Goal: Book appointment/travel/reservation

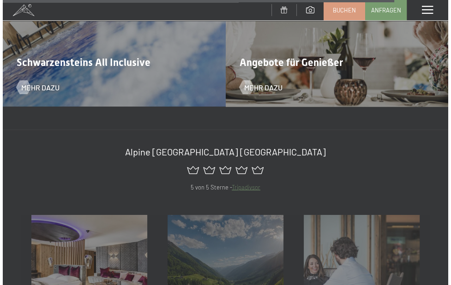
scroll to position [3300, 0]
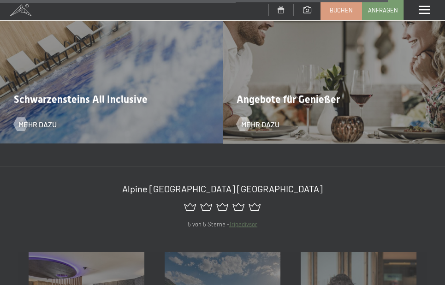
click at [132, 93] on span "Schwarzensteins All Inclusive" at bounding box center [81, 99] width 134 height 12
click at [48, 119] on span "Mehr dazu" at bounding box center [47, 124] width 38 height 10
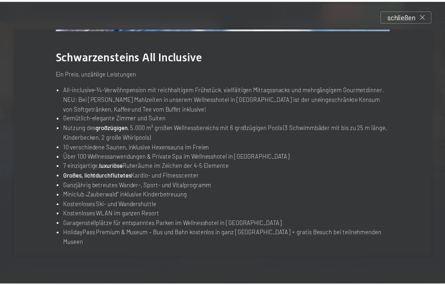
scroll to position [0, 0]
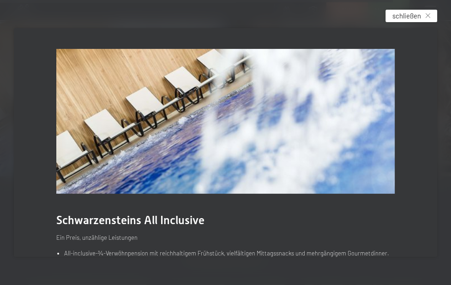
click at [430, 14] on div "schließen" at bounding box center [411, 16] width 52 height 12
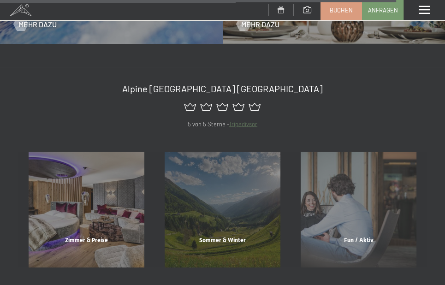
scroll to position [3411, 0]
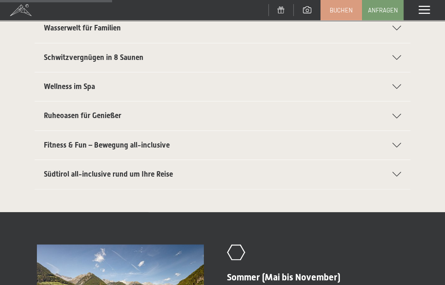
scroll to position [295, 0]
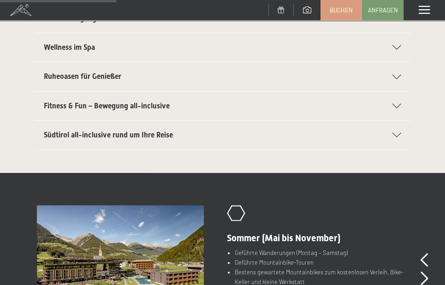
click at [163, 131] on span "Südtirol all-inclusive rund um Ihre Reise" at bounding box center [108, 135] width 129 height 9
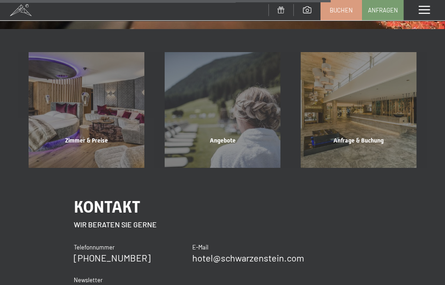
scroll to position [863, 0]
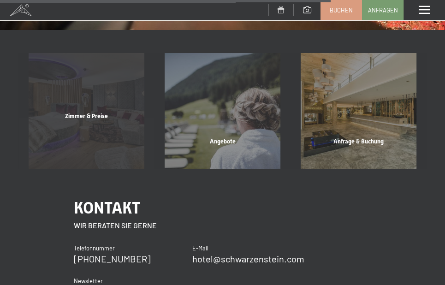
click at [96, 117] on div "Zimmer & Preise" at bounding box center [86, 127] width 136 height 31
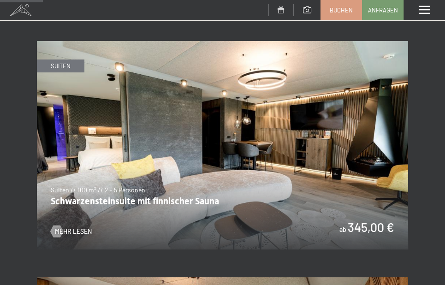
scroll to position [406, 0]
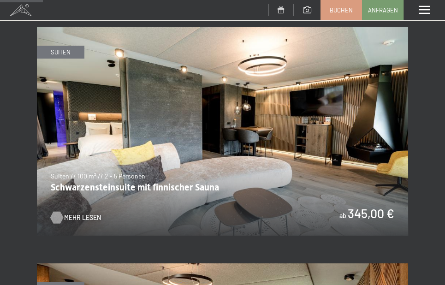
click at [86, 216] on span "Mehr Lesen" at bounding box center [82, 217] width 37 height 9
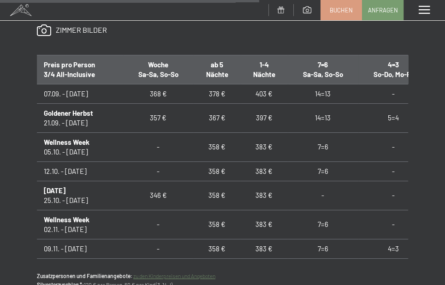
click at [344, 9] on span "Buchen" at bounding box center [341, 9] width 23 height 8
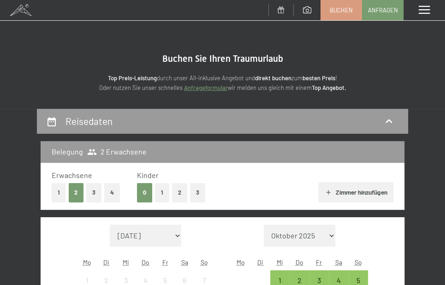
click at [77, 190] on button "2" at bounding box center [76, 192] width 15 height 19
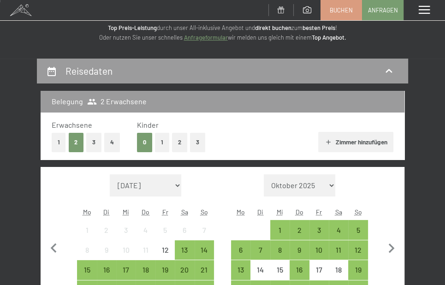
scroll to position [111, 0]
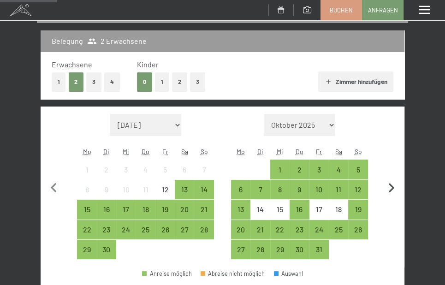
click at [391, 188] on icon "button" at bounding box center [391, 188] width 19 height 19
select select "2025-10-01"
select select "2025-11-01"
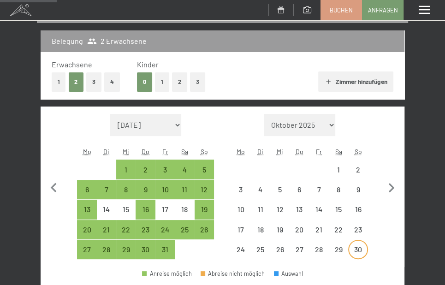
select select "[DATE]"
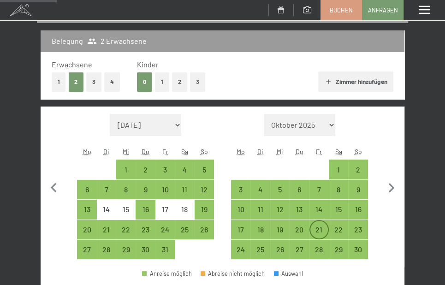
click at [319, 227] on div "21" at bounding box center [320, 235] width 18 height 18
select select "[DATE]"
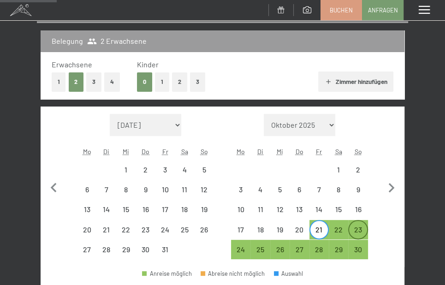
click at [362, 229] on div "23" at bounding box center [358, 235] width 18 height 18
select select "[DATE]"
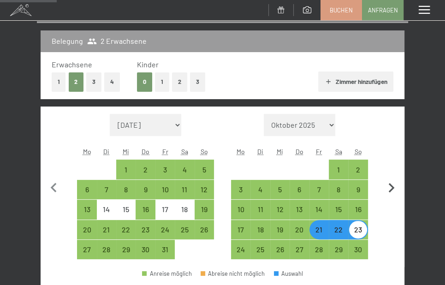
click at [396, 230] on button "button" at bounding box center [391, 187] width 19 height 146
select select "[DATE]"
select select "2025-12-01"
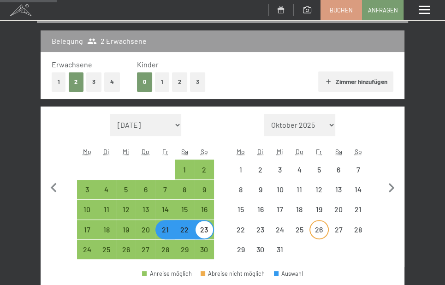
click at [321, 226] on div "26" at bounding box center [320, 235] width 18 height 18
select select "[DATE]"
select select "2025-12-01"
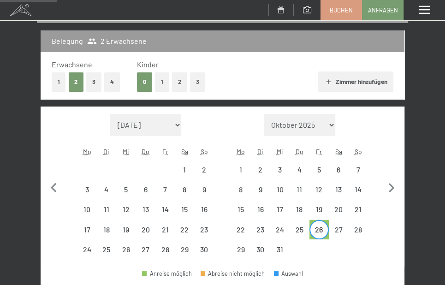
select select "[DATE]"
select select "2025-12-01"
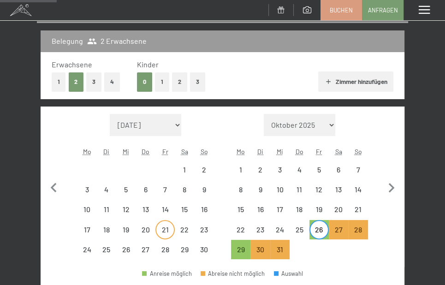
click at [169, 231] on div "21" at bounding box center [165, 235] width 18 height 18
select select "[DATE]"
select select "2025-12-01"
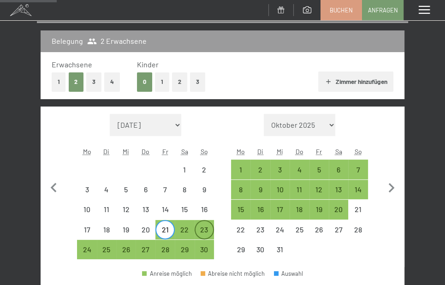
click at [204, 228] on div "23" at bounding box center [205, 235] width 18 height 18
select select "[DATE]"
select select "2025-12-01"
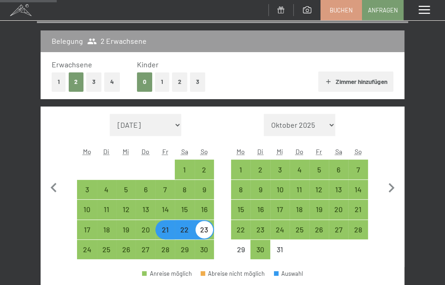
click at [295, 253] on div at bounding box center [299, 249] width 19 height 19
click at [52, 188] on icon "button" at bounding box center [54, 188] width 6 height 10
select select "[DATE]"
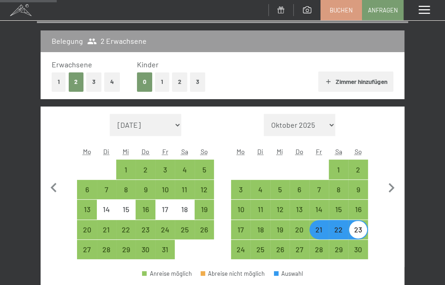
click at [224, 124] on div "Monat/Jahr September 2025 Oktober 2025 November 2025 Dezember 2025 Januar 2026 …" at bounding box center [223, 187] width 342 height 146
click at [332, 123] on select "Oktober 2025 November 2025 Dezember 2025 Januar 2026 Februar 2026 März 2026 Apr…" at bounding box center [300, 125] width 72 height 22
click at [264, 114] on select "Oktober 2025 November 2025 Dezember 2025 Januar 2026 Februar 2026 März 2026 Apr…" at bounding box center [300, 125] width 72 height 22
click at [319, 230] on div "21" at bounding box center [320, 235] width 18 height 18
select select "[DATE]"
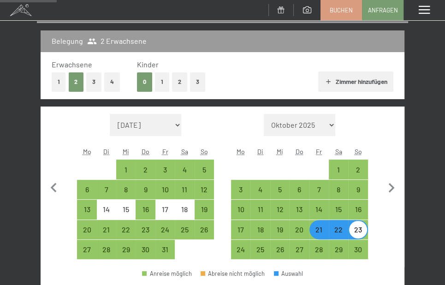
select select "[DATE]"
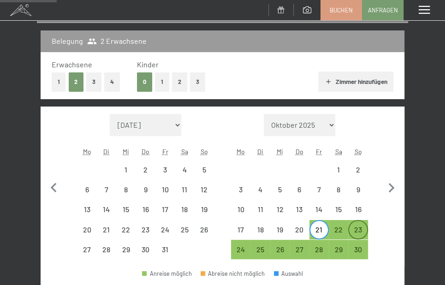
click at [355, 229] on div "23" at bounding box center [358, 235] width 18 height 18
select select "[DATE]"
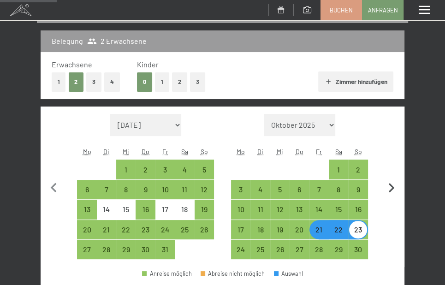
click at [391, 184] on icon "button" at bounding box center [391, 188] width 19 height 19
select select "[DATE]"
select select "2025-12-01"
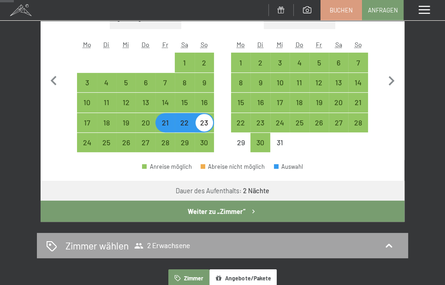
scroll to position [221, 0]
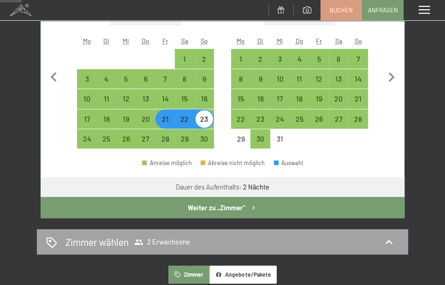
click at [197, 239] on div "Zimmer wählen 2 Erwachsene" at bounding box center [222, 241] width 353 height 13
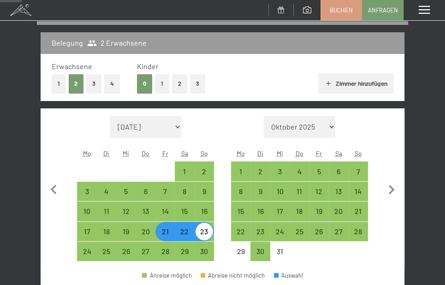
select select "[DATE]"
select select "2025-12-01"
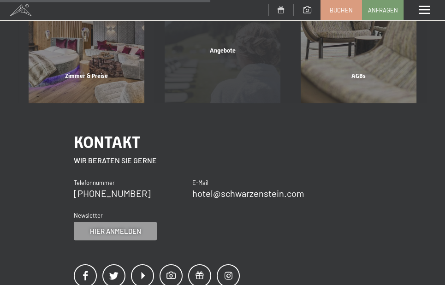
scroll to position [293, 0]
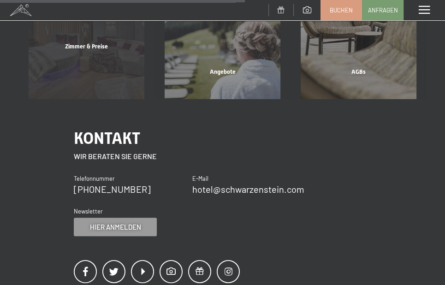
click at [99, 67] on div "Zimmer & Preise" at bounding box center [86, 57] width 136 height 31
click at [88, 62] on div "Zimmer & Preise" at bounding box center [86, 57] width 136 height 31
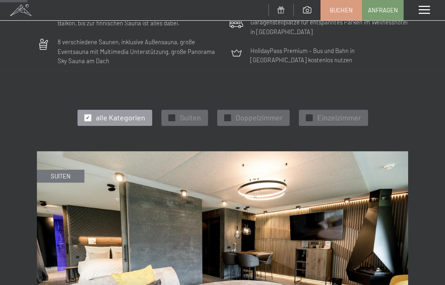
scroll to position [295, 0]
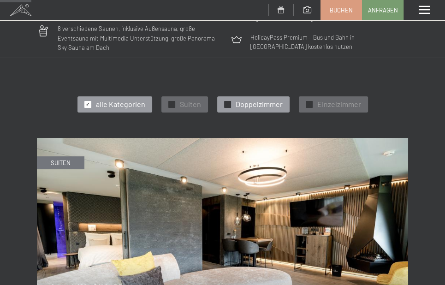
click at [266, 103] on span "Doppelzimmer" at bounding box center [259, 104] width 47 height 10
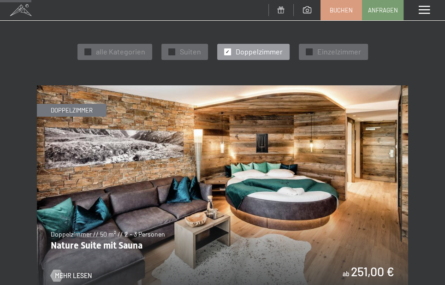
scroll to position [406, 0]
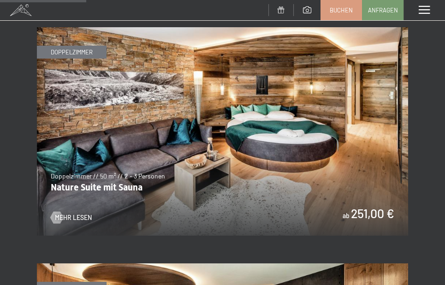
click at [321, 197] on img at bounding box center [222, 131] width 371 height 209
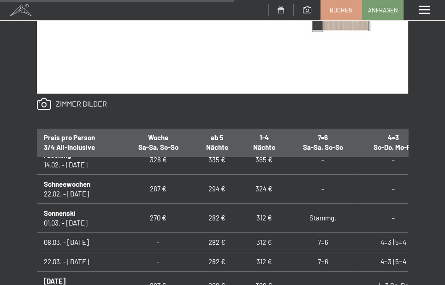
scroll to position [285, 0]
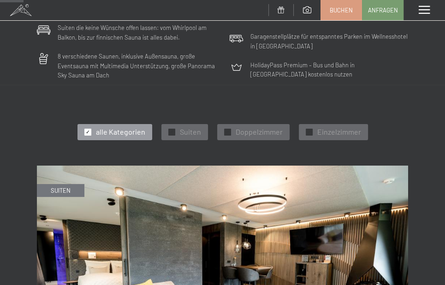
scroll to position [332, 0]
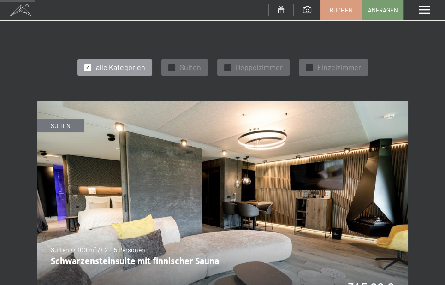
click at [86, 66] on div at bounding box center [87, 67] width 7 height 7
click at [262, 68] on span "Doppelzimmer" at bounding box center [259, 67] width 47 height 10
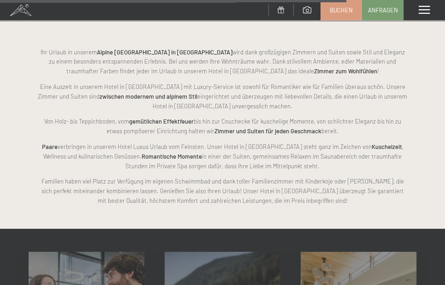
scroll to position [1735, 0]
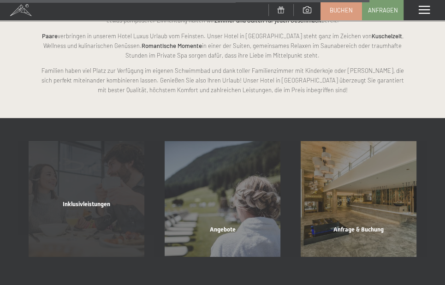
click at [105, 205] on span "Inklusivleistungen" at bounding box center [87, 204] width 48 height 7
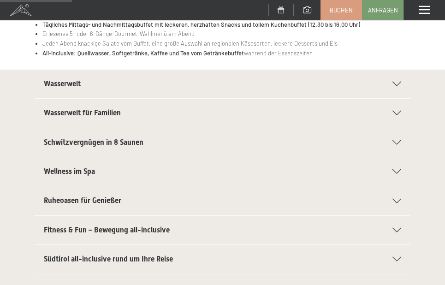
scroll to position [185, 0]
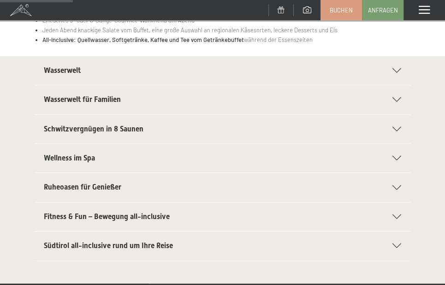
click at [193, 241] on h2 "Südtirol all-inclusive rund um Ihre Reise" at bounding box center [213, 246] width 339 height 10
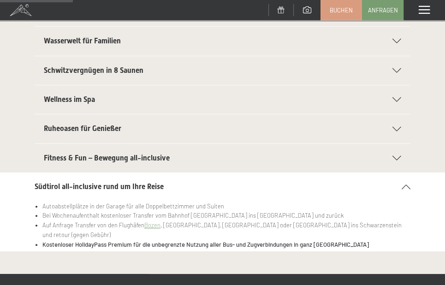
click at [406, 185] on icon at bounding box center [406, 187] width 9 height 5
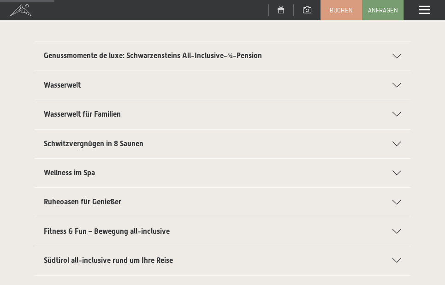
scroll to position [111, 0]
click at [397, 54] on icon at bounding box center [397, 56] width 9 height 5
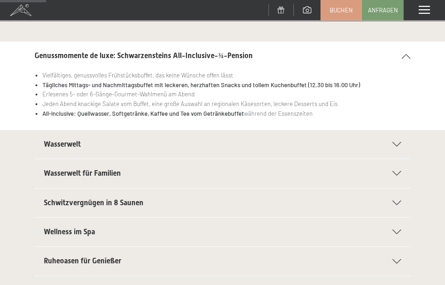
click at [408, 54] on icon at bounding box center [406, 56] width 9 height 5
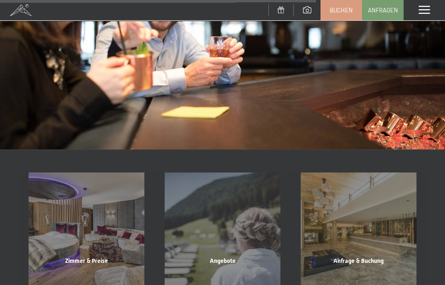
scroll to position [775, 0]
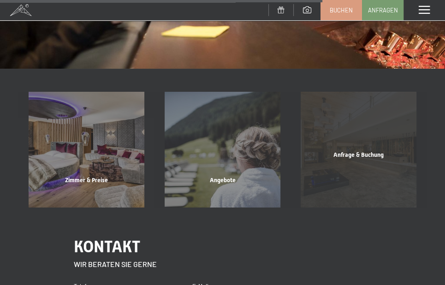
click at [369, 139] on div "Anfrage & Buchung Mehr erfahren" at bounding box center [359, 150] width 136 height 116
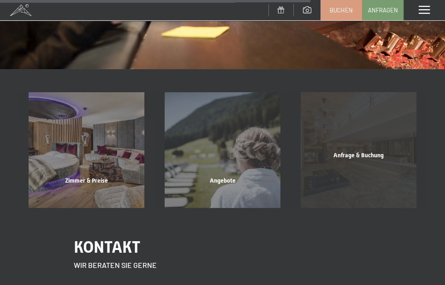
scroll to position [776, 0]
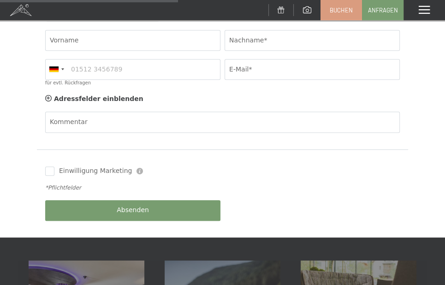
scroll to position [443, 0]
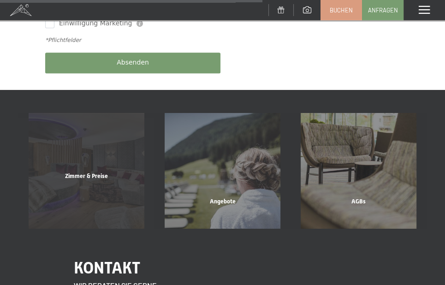
click at [106, 173] on span "Zimmer & Preise" at bounding box center [86, 176] width 43 height 7
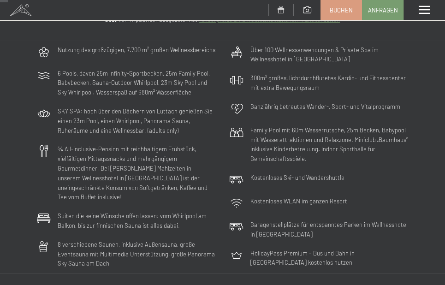
scroll to position [74, 0]
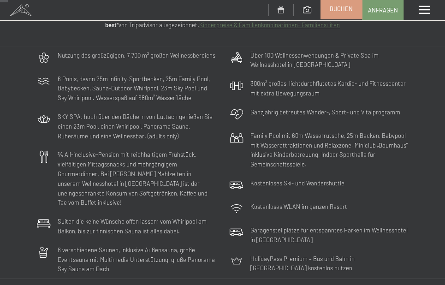
click at [343, 6] on span "Buchen" at bounding box center [341, 9] width 23 height 8
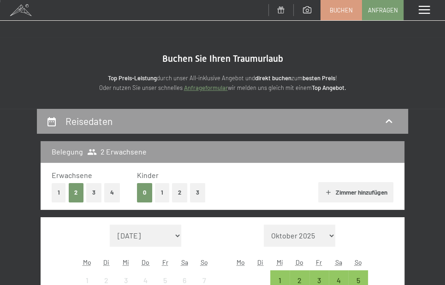
scroll to position [111, 0]
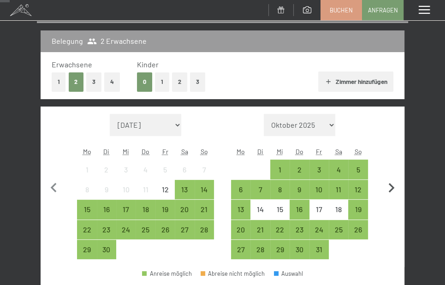
click at [392, 188] on icon "button" at bounding box center [391, 188] width 19 height 19
select select "[DATE]"
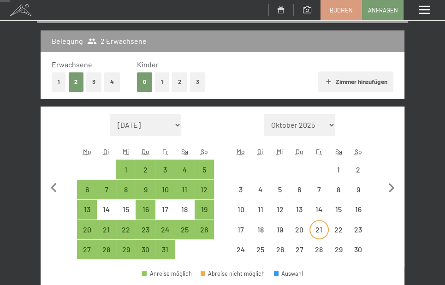
select select "[DATE]"
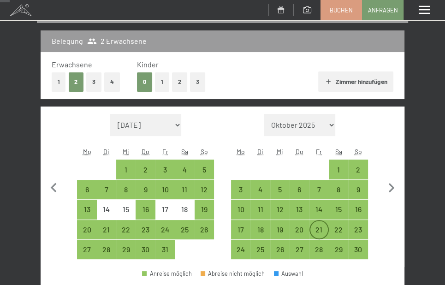
click at [319, 229] on div "21" at bounding box center [320, 235] width 18 height 18
select select "[DATE]"
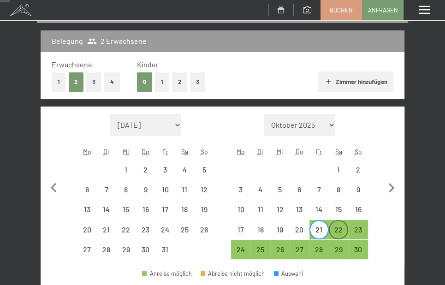
click at [339, 231] on div "22" at bounding box center [339, 235] width 18 height 18
select select "[DATE]"
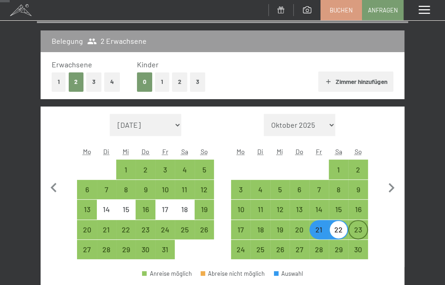
click at [359, 230] on div "23" at bounding box center [358, 235] width 18 height 18
select select "[DATE]"
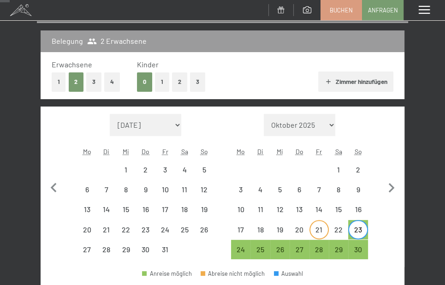
click at [319, 230] on div "21" at bounding box center [320, 235] width 18 height 18
select select "[DATE]"
click at [354, 230] on div "23" at bounding box center [358, 235] width 18 height 18
select select "[DATE]"
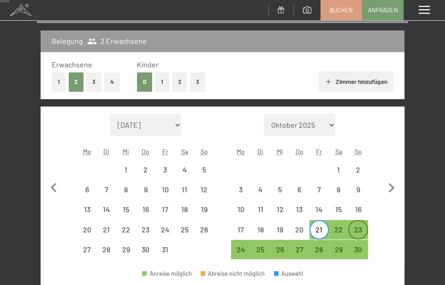
select select "[DATE]"
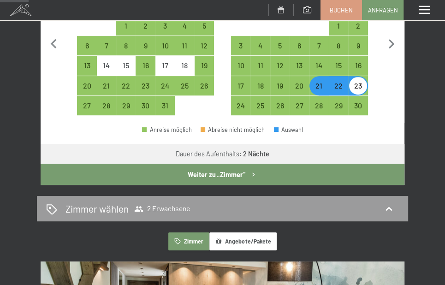
scroll to position [297, 0]
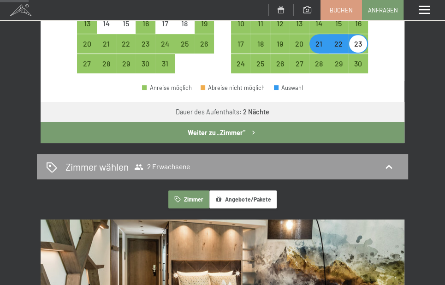
click at [250, 132] on icon "button" at bounding box center [254, 133] width 8 height 8
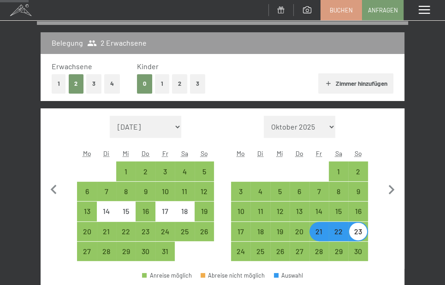
select select "[DATE]"
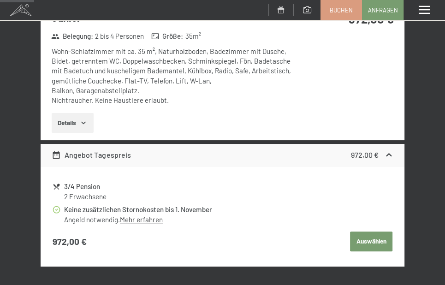
scroll to position [367, 0]
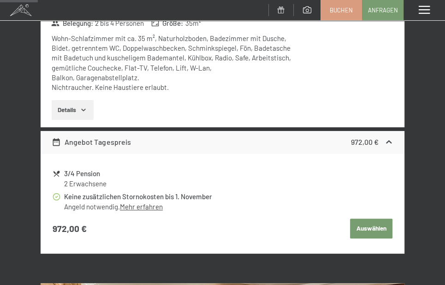
click at [372, 229] on button "Auswählen" at bounding box center [371, 229] width 42 height 20
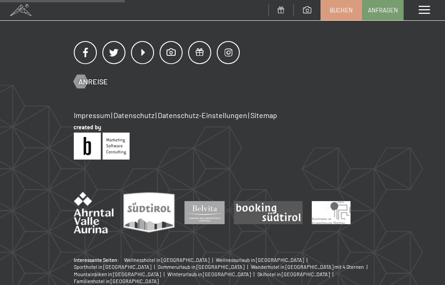
scroll to position [109, 0]
